Goal: Information Seeking & Learning: Check status

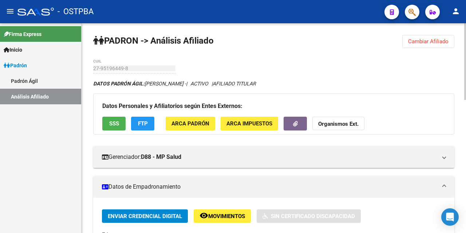
click at [419, 42] on span "Cambiar Afiliado" at bounding box center [428, 41] width 40 height 7
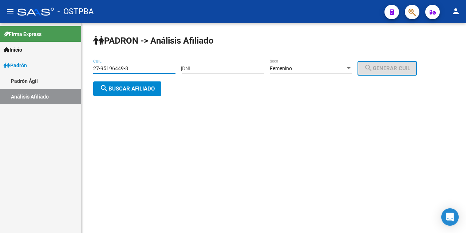
click at [145, 68] on input "27-95196449-8" at bounding box center [134, 69] width 82 height 6
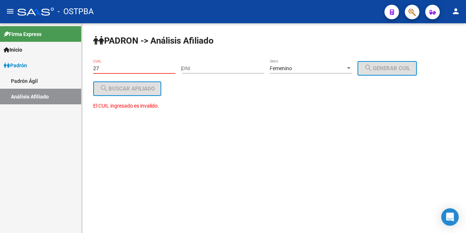
type input "2"
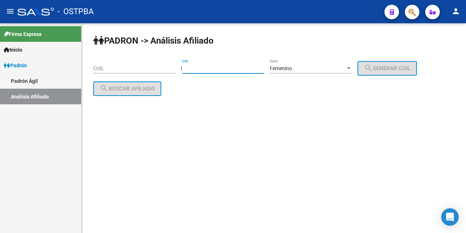
click at [197, 71] on input "DNI" at bounding box center [223, 69] width 82 height 6
type input "32935259"
click at [352, 65] on div "Femenino Sexo" at bounding box center [311, 66] width 82 height 15
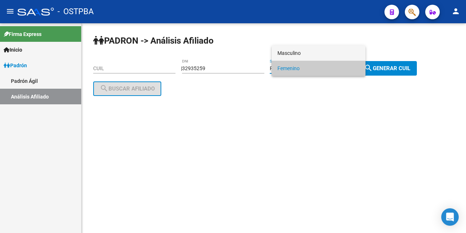
drag, startPoint x: 300, startPoint y: 54, endPoint x: 295, endPoint y: 53, distance: 4.8
click at [299, 53] on span "Masculino" at bounding box center [318, 53] width 82 height 15
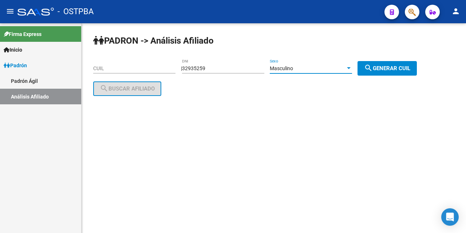
click at [383, 67] on span "search Generar CUIL" at bounding box center [387, 68] width 46 height 7
type input "20-32935259-6"
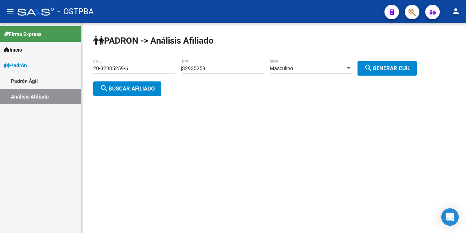
click at [124, 88] on span "search Buscar afiliado" at bounding box center [127, 89] width 55 height 7
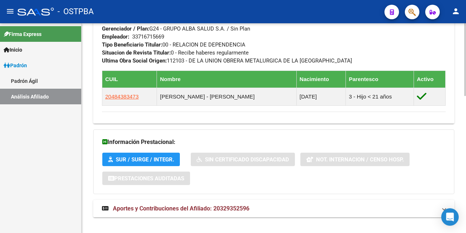
scroll to position [395, 0]
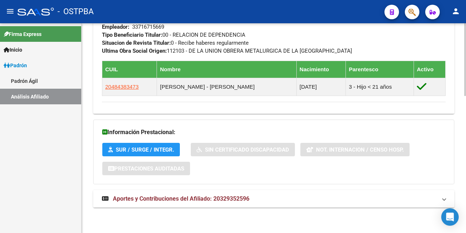
click at [209, 198] on span "Aportes y Contribuciones del Afiliado: 20329352596" at bounding box center [181, 199] width 137 height 7
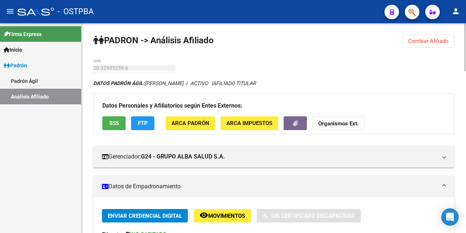
scroll to position [0, 0]
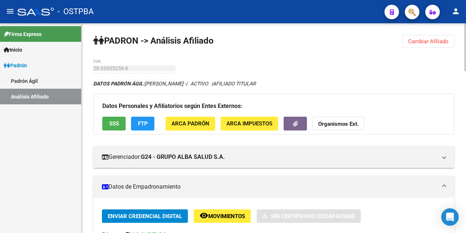
click at [423, 39] on span "Cambiar Afiliado" at bounding box center [428, 41] width 40 height 7
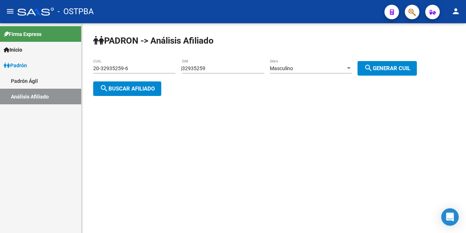
click at [239, 66] on div "32935259 DNI" at bounding box center [223, 66] width 82 height 15
type input "3"
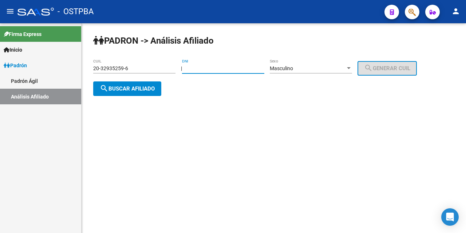
click at [134, 71] on input "20-32935259-6" at bounding box center [134, 69] width 82 height 6
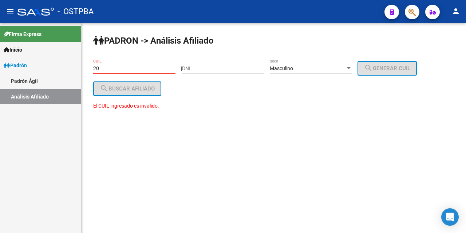
type input "2"
click at [352, 71] on div "Masculino" at bounding box center [311, 69] width 82 height 6
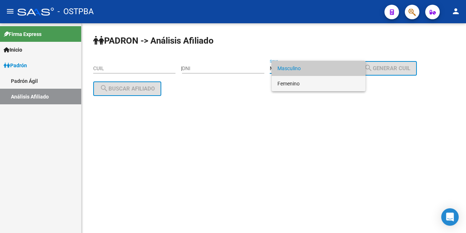
click at [315, 83] on span "Femenino" at bounding box center [318, 83] width 82 height 15
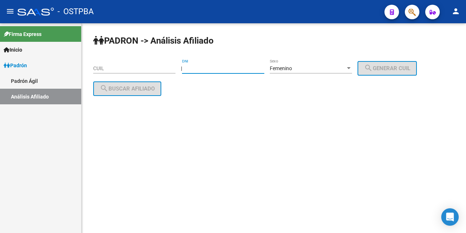
click at [193, 69] on input "DNI" at bounding box center [223, 69] width 82 height 6
type input "94794096"
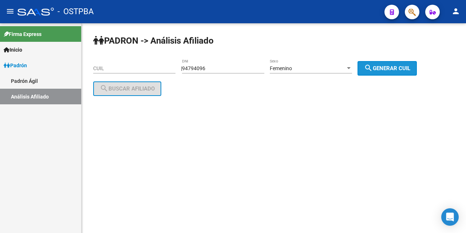
drag, startPoint x: 410, startPoint y: 67, endPoint x: 380, endPoint y: 83, distance: 33.7
click at [410, 67] on span "search Generar CUIL" at bounding box center [387, 68] width 46 height 7
type input "27-94794096-7"
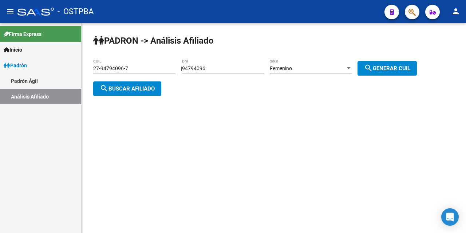
click at [135, 86] on span "search Buscar afiliado" at bounding box center [127, 89] width 55 height 7
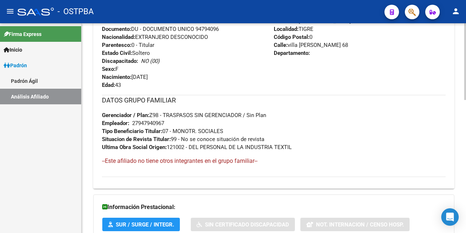
scroll to position [364, 0]
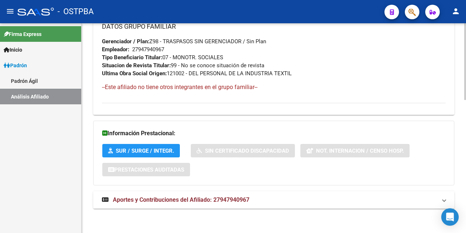
click at [236, 197] on span "Aportes y Contribuciones del Afiliado: 27947940967" at bounding box center [181, 200] width 137 height 7
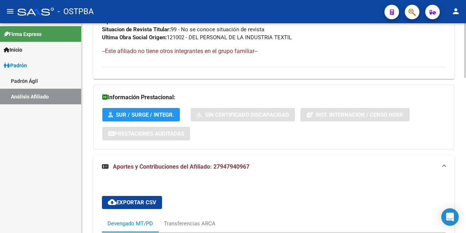
scroll to position [401, 0]
click at [225, 165] on span "Aportes y Contribuciones del Afiliado: 27947940967" at bounding box center [181, 166] width 137 height 7
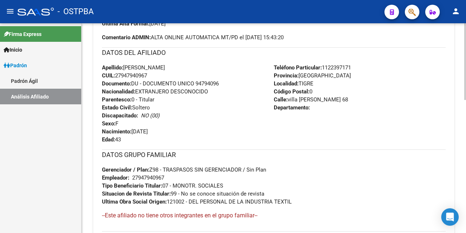
scroll to position [220, 0]
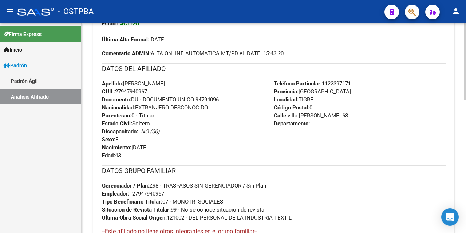
drag, startPoint x: 149, startPoint y: 87, endPoint x: 152, endPoint y: 94, distance: 7.8
click at [152, 94] on div "Apellido: [PERSON_NAME] CUIL: 27947940967 Documento: DU - DOCUMENTO UNICO 94794…" at bounding box center [188, 120] width 172 height 80
click at [154, 91] on div "Apellido: [PERSON_NAME] CUIL: 27947940967 Documento: DU - DOCUMENTO UNICO 94794…" at bounding box center [188, 120] width 172 height 80
drag, startPoint x: 146, startPoint y: 91, endPoint x: 152, endPoint y: 89, distance: 6.6
click at [147, 89] on span "CUIL: 27947940967" at bounding box center [124, 91] width 45 height 7
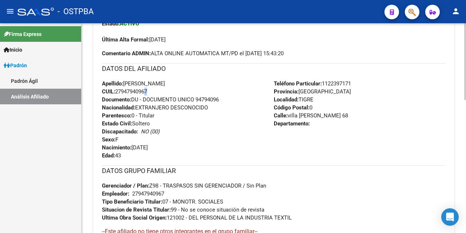
click at [154, 93] on div "Apellido: [PERSON_NAME] CUIL: 27947940967 Documento: DU - DOCUMENTO UNICO 94794…" at bounding box center [188, 120] width 172 height 80
click at [151, 88] on div "Apellido: [PERSON_NAME] CUIL: 27947940967 Documento: DU - DOCUMENTO UNICO 94794…" at bounding box center [188, 120] width 172 height 80
drag, startPoint x: 152, startPoint y: 91, endPoint x: 117, endPoint y: 92, distance: 35.0
click at [117, 92] on div "Apellido: [PERSON_NAME] CUIL: 27947940967 Documento: DU - DOCUMENTO UNICO 94794…" at bounding box center [188, 120] width 172 height 80
copy span "27947940967"
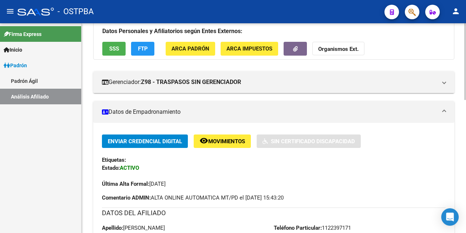
scroll to position [74, 0]
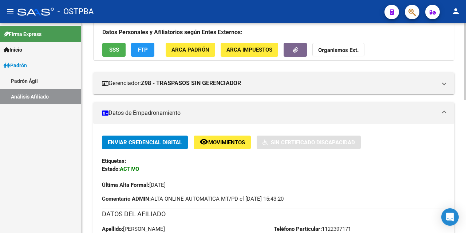
click at [335, 44] on button "Organismos Ext." at bounding box center [338, 49] width 52 height 13
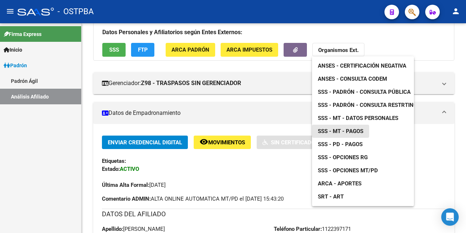
click at [357, 132] on span "SSS - MT - Pagos" at bounding box center [341, 131] width 46 height 7
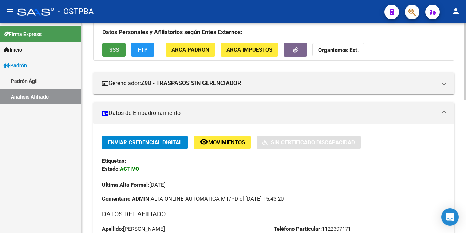
click at [111, 51] on span "SSS" at bounding box center [114, 50] width 10 height 7
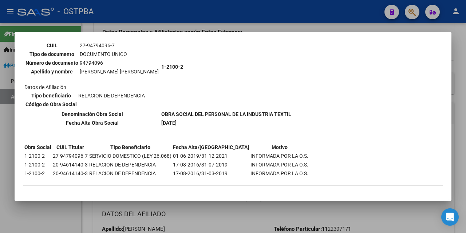
scroll to position [68, 0]
drag, startPoint x: 289, startPoint y: 204, endPoint x: 275, endPoint y: 182, distance: 27.1
click at [291, 196] on div "--INACTIVO en Obra Social-- --Se encuentra activo en el RNOS 121002-- DATOS DE …" at bounding box center [233, 116] width 466 height 233
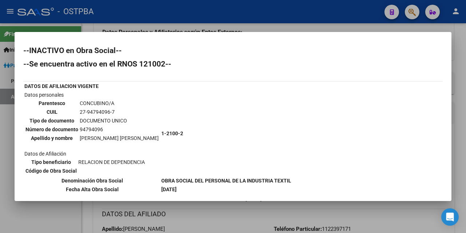
scroll to position [0, 0]
click at [466, 46] on div at bounding box center [233, 116] width 466 height 233
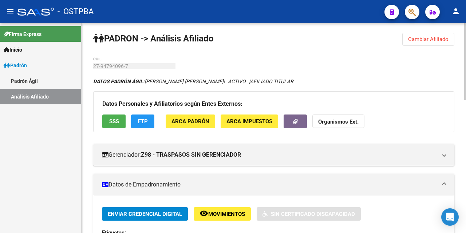
scroll to position [1, 0]
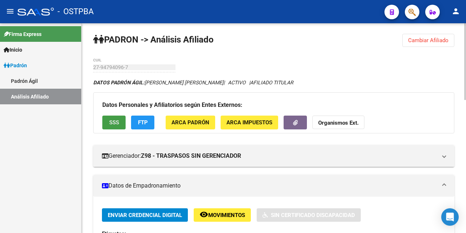
click at [109, 120] on span "SSS" at bounding box center [114, 123] width 10 height 7
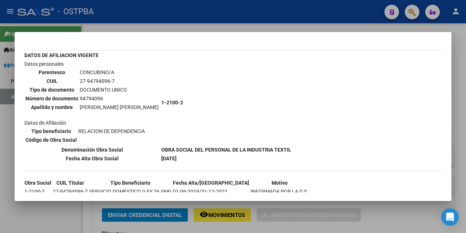
scroll to position [0, 0]
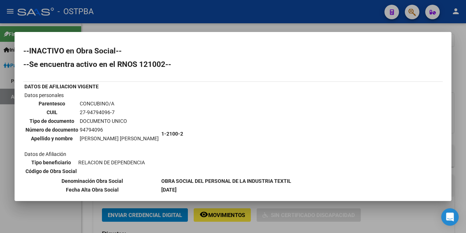
drag, startPoint x: 224, startPoint y: 138, endPoint x: 221, endPoint y: 125, distance: 13.2
click at [224, 133] on td "1-2100-2" at bounding box center [226, 133] width 131 height 85
click at [457, 58] on div at bounding box center [233, 116] width 466 height 233
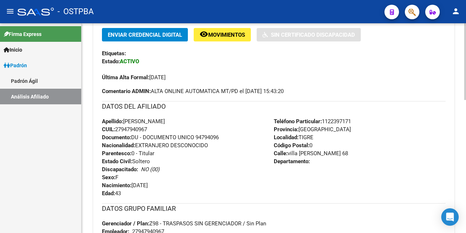
scroll to position [182, 0]
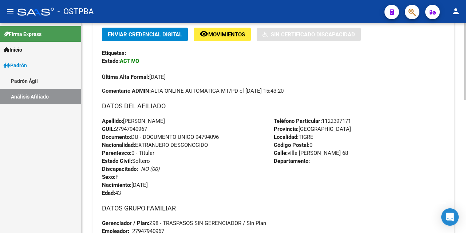
drag, startPoint x: 155, startPoint y: 126, endPoint x: 119, endPoint y: 125, distance: 36.8
click at [119, 125] on div "Apellido: [PERSON_NAME] CUIL: 27947940967 Documento: DU - DOCUMENTO UNICO 94794…" at bounding box center [188, 157] width 172 height 80
copy div "o: [PERSON_NAME] CUIL: 27947940967"
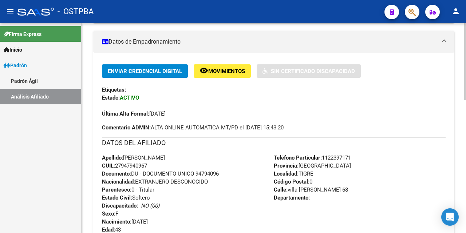
scroll to position [73, 0]
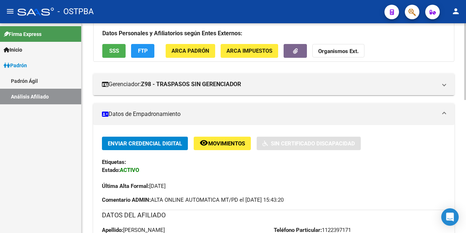
click at [331, 49] on strong "Organismos Ext." at bounding box center [338, 51] width 40 height 7
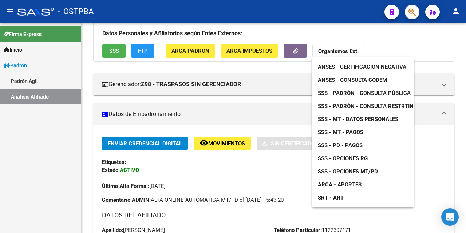
click at [377, 80] on span "ANSES - Consulta CODEM" at bounding box center [352, 80] width 69 height 7
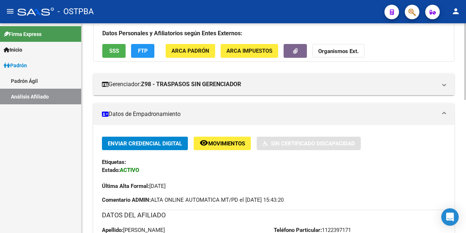
click at [207, 166] on div "Etiquetas:" at bounding box center [274, 162] width 344 height 8
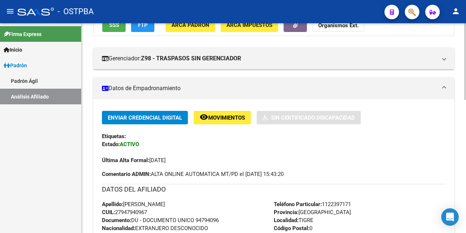
scroll to position [146, 0]
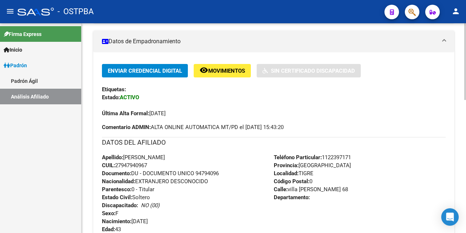
drag, startPoint x: 152, startPoint y: 163, endPoint x: 117, endPoint y: 165, distance: 35.0
click at [117, 165] on div "Apellido: [PERSON_NAME] CUIL: 27947940967 Documento: DU - DOCUMENTO UNICO 94794…" at bounding box center [188, 194] width 172 height 80
copy span "27947940967"
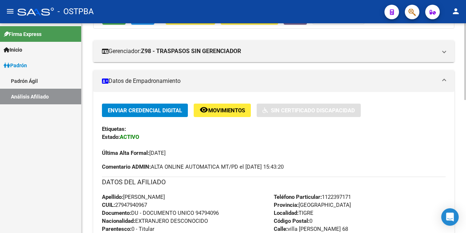
scroll to position [0, 0]
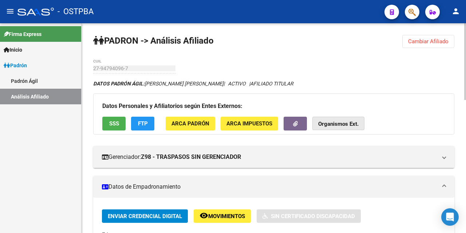
click at [327, 123] on strong "Organismos Ext." at bounding box center [338, 124] width 40 height 7
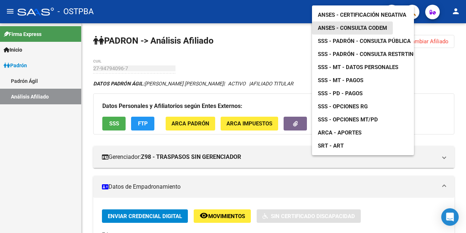
click at [364, 25] on span "ANSES - Consulta CODEM" at bounding box center [352, 28] width 69 height 7
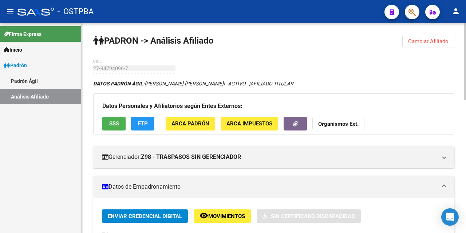
click at [143, 122] on span "FTP" at bounding box center [143, 124] width 10 height 7
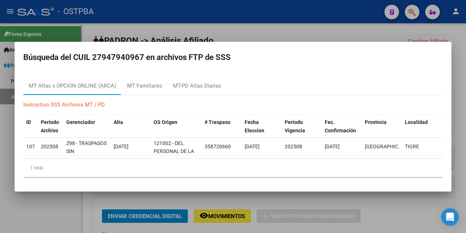
click at [378, 29] on div at bounding box center [233, 116] width 466 height 233
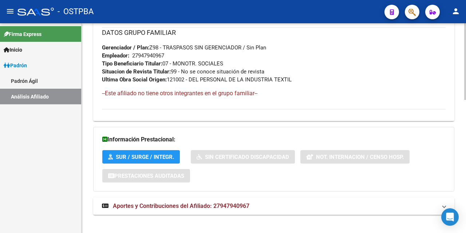
scroll to position [365, 0]
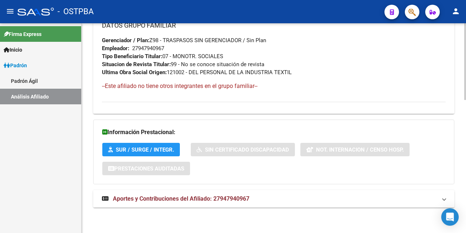
click at [245, 198] on span "Aportes y Contribuciones del Afiliado: 27947940967" at bounding box center [181, 199] width 137 height 7
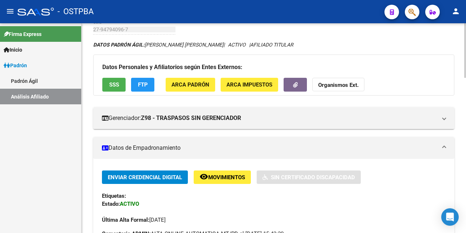
scroll to position [38, 0]
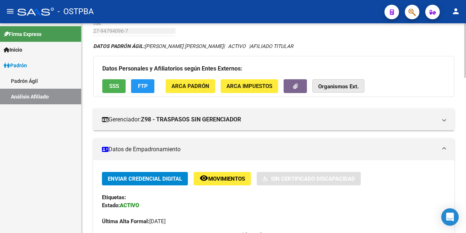
click at [340, 86] on strong "Organismos Ext." at bounding box center [338, 87] width 40 height 7
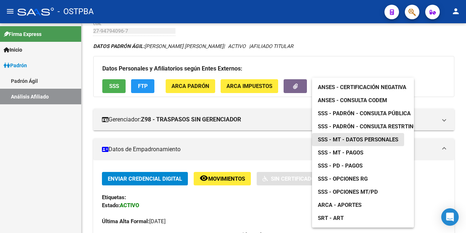
click at [359, 138] on span "SSS - MT - Datos Personales" at bounding box center [358, 140] width 80 height 7
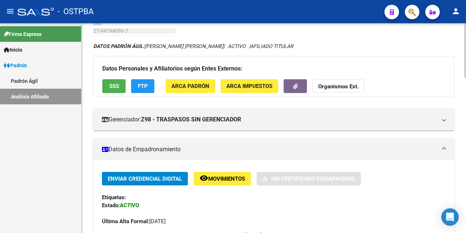
click at [113, 89] on span "SSS" at bounding box center [114, 86] width 10 height 7
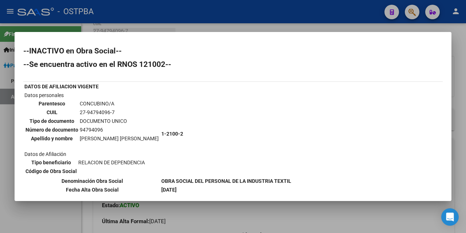
click at [191, 21] on div at bounding box center [233, 116] width 466 height 233
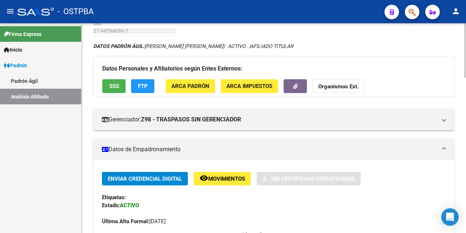
click at [141, 85] on span "FTP" at bounding box center [143, 86] width 10 height 7
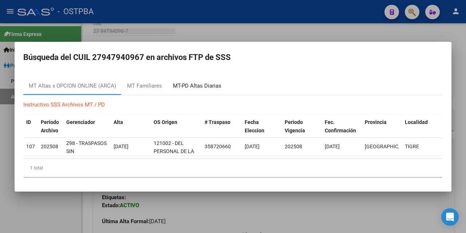
click at [180, 86] on div "MT-PD Altas Diarias" at bounding box center [197, 86] width 48 height 8
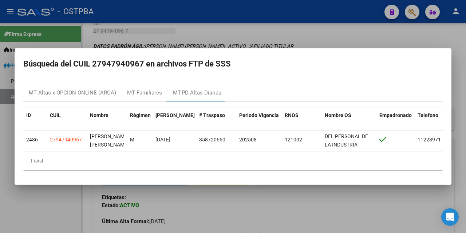
drag, startPoint x: 273, startPoint y: 148, endPoint x: 390, endPoint y: 153, distance: 117.0
click at [390, 152] on datatable-body "2436 27947940967 [PERSON_NAME] [PERSON_NAME] M [DATE] 358720660 202508 121002 D…" at bounding box center [232, 141] width 419 height 21
click at [95, 90] on div "MT Altas x OPCION ONLINE (ARCA)" at bounding box center [72, 93] width 87 height 8
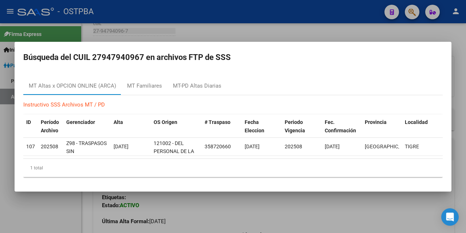
click at [259, 30] on div at bounding box center [233, 116] width 466 height 233
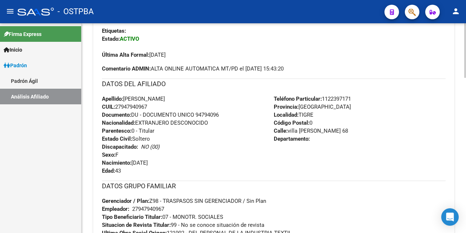
scroll to position [183, 0]
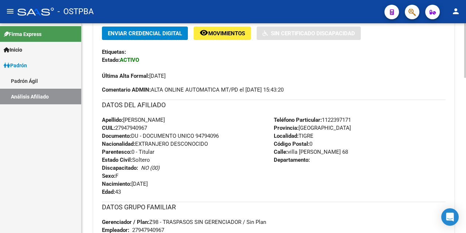
drag, startPoint x: 153, startPoint y: 126, endPoint x: 117, endPoint y: 117, distance: 37.5
click at [117, 119] on div "Apellido: [PERSON_NAME] CUIL: 27947940967 Documento: DU - DOCUMENTO UNICO 94794…" at bounding box center [188, 156] width 172 height 80
copy div "do: [PERSON_NAME] CUIL: 27947940967"
drag, startPoint x: 192, startPoint y: 133, endPoint x: 145, endPoint y: 133, distance: 47.0
click at [192, 131] on div "Apellido: [PERSON_NAME] CUIL: 27947940967 Documento: DU - DOCUMENTO UNICO 94794…" at bounding box center [188, 156] width 172 height 80
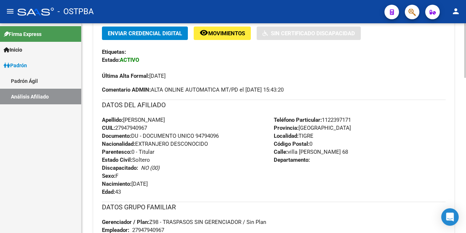
drag, startPoint x: 118, startPoint y: 128, endPoint x: 164, endPoint y: 126, distance: 45.9
click at [164, 126] on div "Apellido: [PERSON_NAME] CUIL: 27947940967 Documento: DU - DOCUMENTO UNICO 94794…" at bounding box center [188, 156] width 172 height 80
copy span "27947940967"
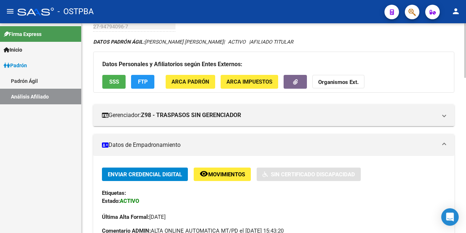
scroll to position [38, 0]
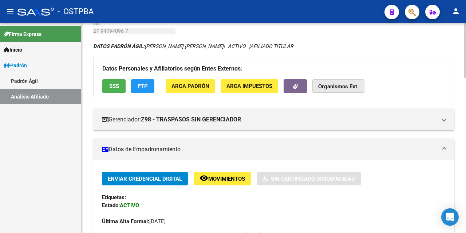
click at [327, 87] on strong "Organismos Ext." at bounding box center [338, 87] width 40 height 7
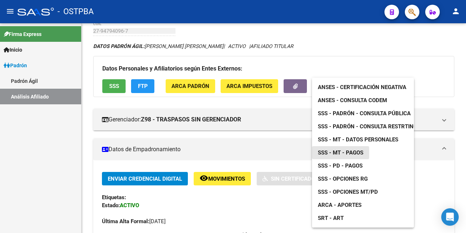
click at [356, 155] on span "SSS - MT - Pagos" at bounding box center [341, 153] width 46 height 7
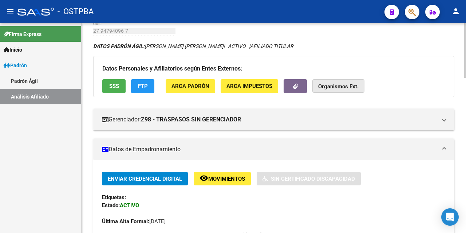
click at [342, 88] on strong "Organismos Ext." at bounding box center [338, 87] width 40 height 7
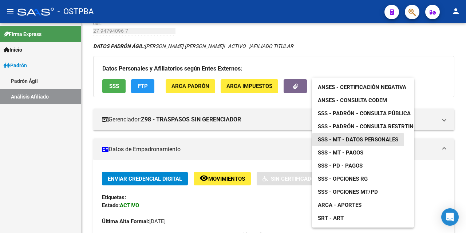
click at [368, 139] on span "SSS - MT - Datos Personales" at bounding box center [358, 140] width 80 height 7
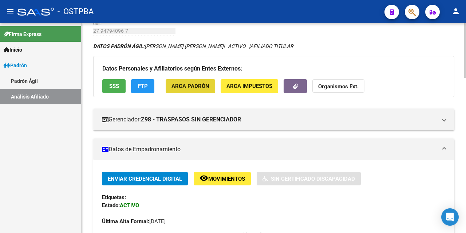
click at [199, 84] on span "ARCA Padrón" at bounding box center [191, 86] width 38 height 7
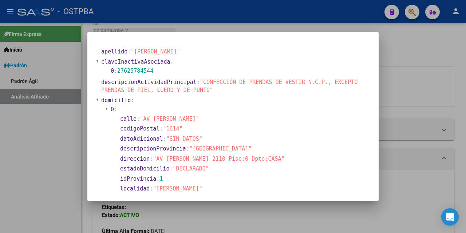
click at [418, 84] on div at bounding box center [233, 116] width 466 height 233
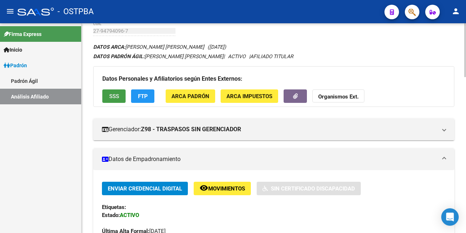
click at [111, 96] on span "SSS" at bounding box center [114, 96] width 10 height 7
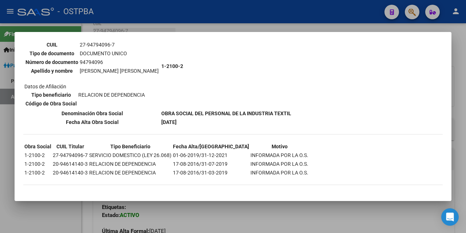
scroll to position [0, 0]
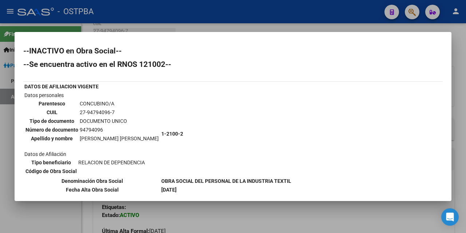
click at [455, 48] on div at bounding box center [233, 116] width 466 height 233
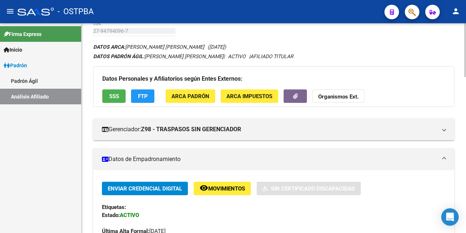
click at [184, 97] on span "ARCA Padrón" at bounding box center [191, 96] width 38 height 7
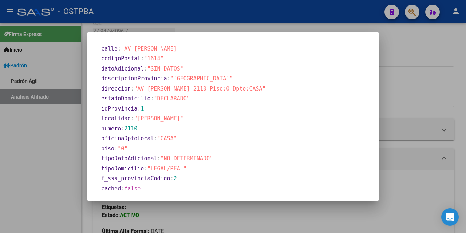
scroll to position [475, 0]
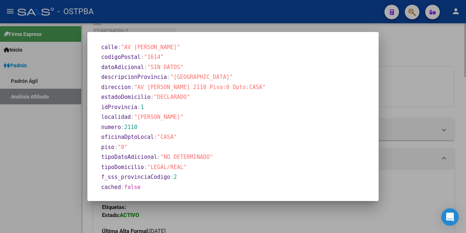
drag, startPoint x: 438, startPoint y: 74, endPoint x: 417, endPoint y: 75, distance: 21.1
click at [437, 75] on div at bounding box center [233, 116] width 466 height 233
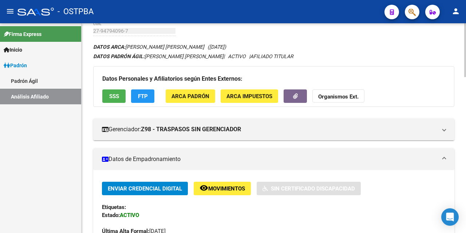
click at [259, 95] on span "ARCA Impuestos" at bounding box center [249, 96] width 46 height 7
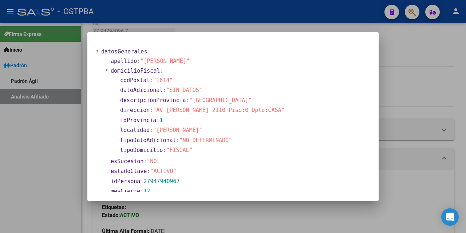
click at [415, 57] on div at bounding box center [233, 116] width 466 height 233
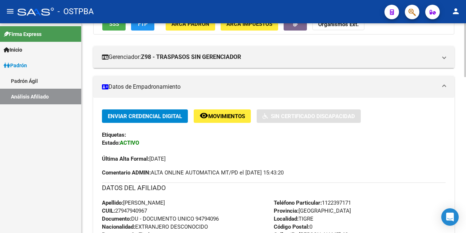
scroll to position [110, 0]
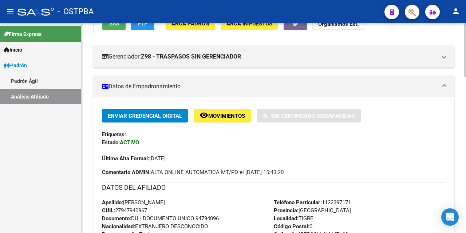
click at [224, 114] on span "Movimientos" at bounding box center [226, 116] width 37 height 7
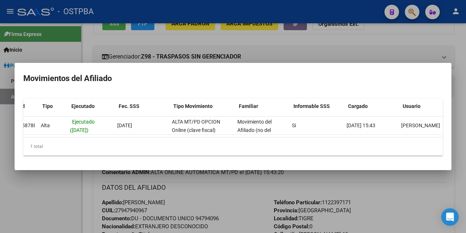
scroll to position [0, 5]
click at [393, 42] on div at bounding box center [233, 116] width 466 height 233
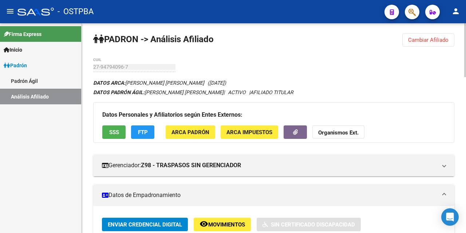
scroll to position [0, 0]
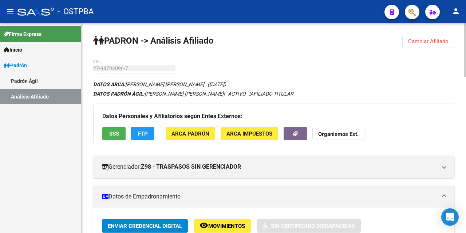
click at [336, 136] on strong "Organismos Ext." at bounding box center [338, 134] width 40 height 7
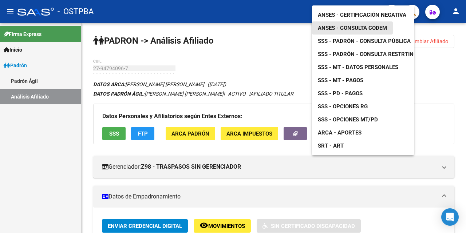
click at [354, 25] on span "ANSES - Consulta CODEM" at bounding box center [352, 28] width 69 height 7
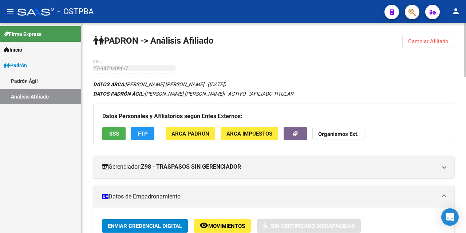
click at [118, 132] on span "SSS" at bounding box center [114, 134] width 10 height 7
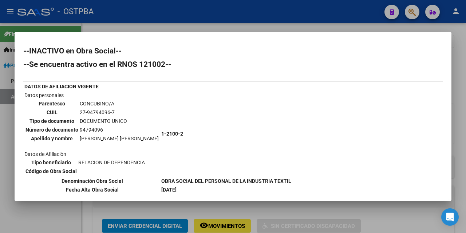
click at [214, 116] on td "1-2100-2" at bounding box center [226, 133] width 131 height 85
click at [460, 56] on div at bounding box center [233, 116] width 466 height 233
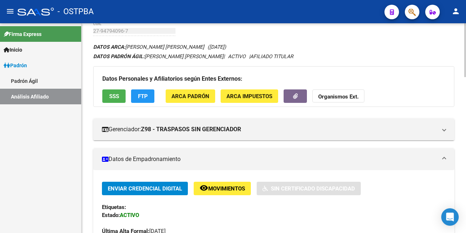
scroll to position [36, 0]
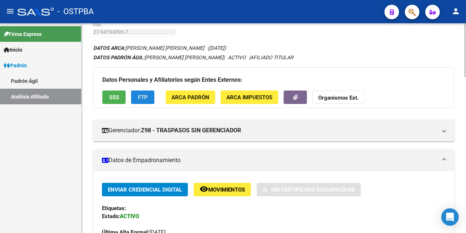
click at [146, 99] on span "FTP" at bounding box center [143, 97] width 10 height 7
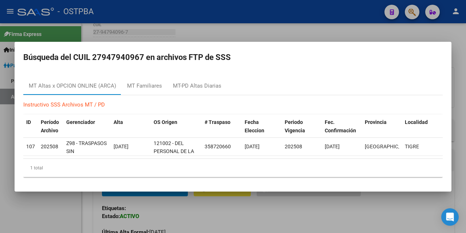
click at [419, 30] on div at bounding box center [233, 116] width 466 height 233
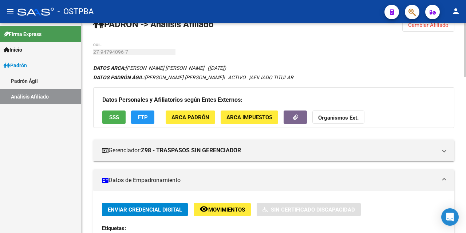
scroll to position [0, 0]
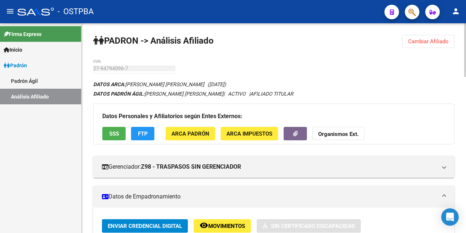
click at [421, 43] on span "Cambiar Afiliado" at bounding box center [428, 41] width 40 height 7
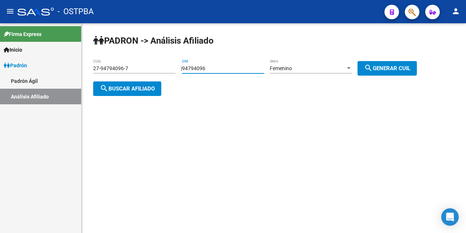
click at [250, 66] on input "94794096" at bounding box center [223, 69] width 82 height 6
type input "9"
click at [153, 67] on input "27-94794096-7" at bounding box center [134, 69] width 82 height 6
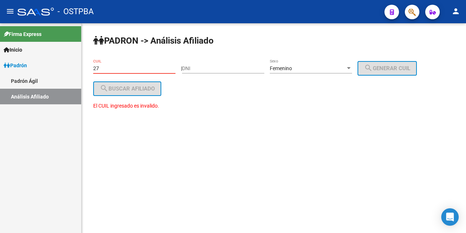
type input "2"
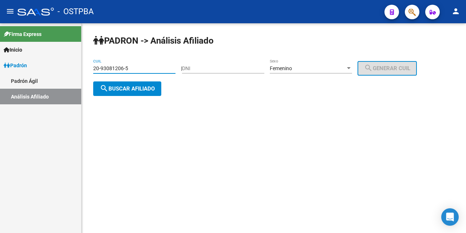
type input "20-93081206-5"
click at [351, 67] on div at bounding box center [349, 68] width 4 height 2
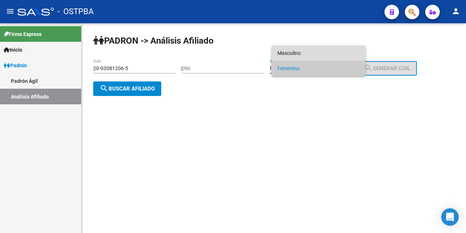
click at [321, 54] on span "Masculino" at bounding box center [318, 53] width 82 height 15
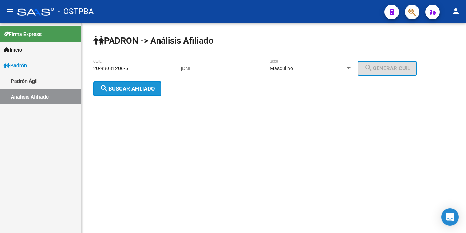
click at [135, 88] on span "search Buscar afiliado" at bounding box center [127, 89] width 55 height 7
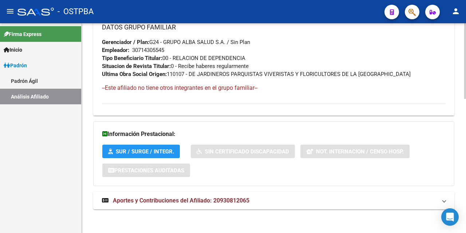
scroll to position [373, 0]
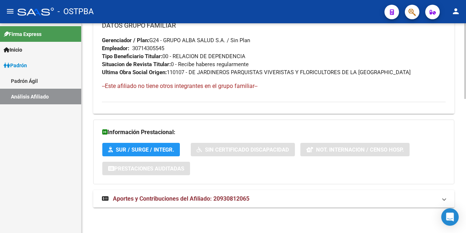
click at [207, 200] on span "Aportes y Contribuciones del Afiliado: 20930812065" at bounding box center [181, 199] width 137 height 7
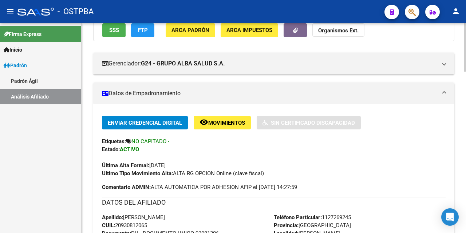
scroll to position [109, 0]
